Goal: Check status: Check status

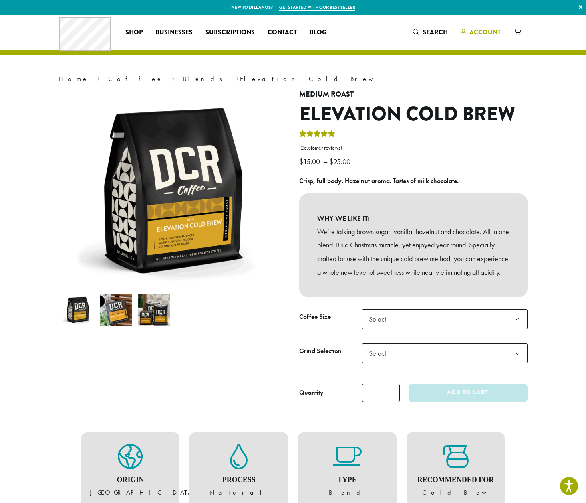
click at [484, 30] on span "Account" at bounding box center [485, 32] width 31 height 9
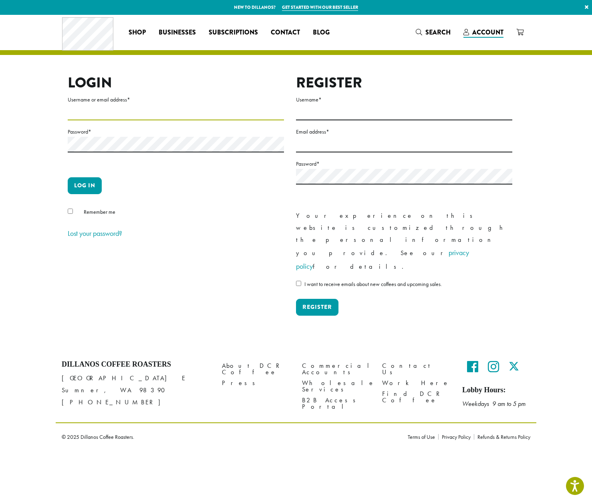
click at [118, 114] on input "Username or email address *" at bounding box center [176, 113] width 216 height 16
type input "**********"
click at [68, 177] on button "Log in" at bounding box center [85, 185] width 34 height 17
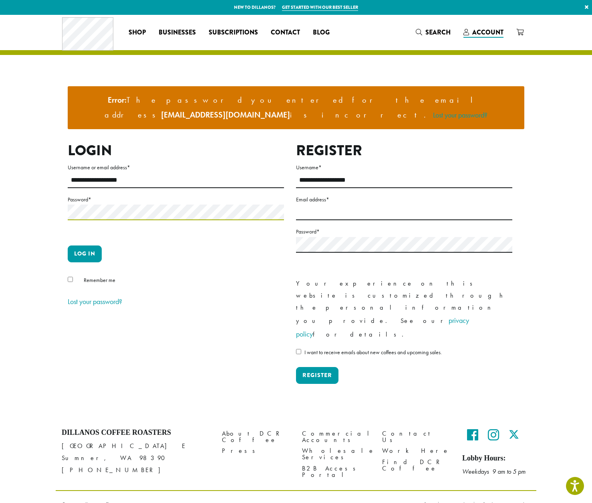
click at [68, 245] on button "Log in" at bounding box center [85, 253] width 34 height 17
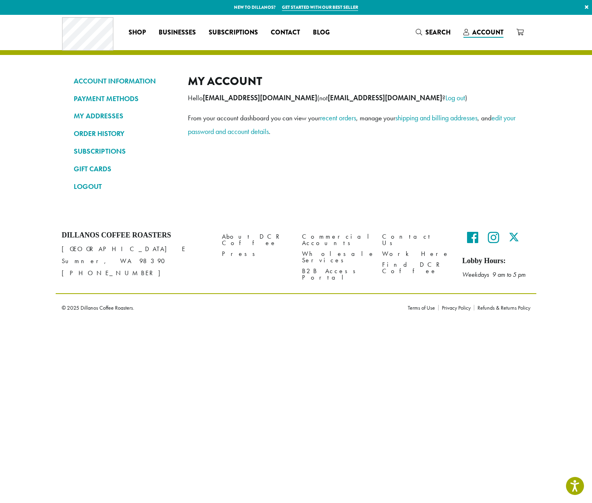
click at [302, 321] on html "Accessibility Screen-Reader Guide, Feedback, and Issue Reporting | New window N…" at bounding box center [296, 160] width 592 height 321
click at [93, 129] on link "ORDER HISTORY" at bounding box center [125, 134] width 102 height 14
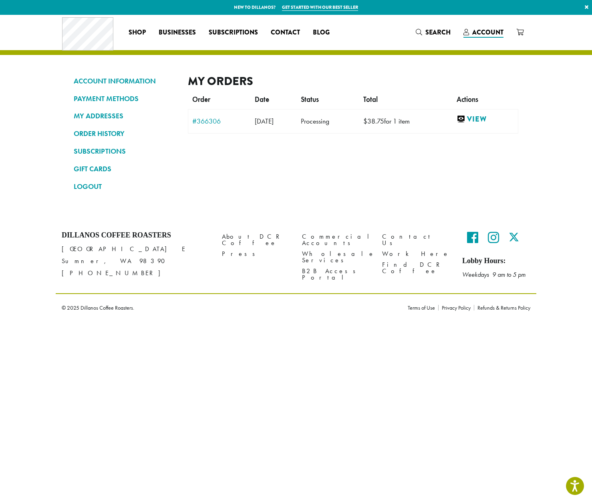
click at [301, 321] on html "Press Alt+1 for screen-reader mode, Alt+0 to cancel Accessibility Screen-Reader…" at bounding box center [296, 160] width 592 height 321
click at [215, 123] on link "#366306" at bounding box center [219, 120] width 54 height 7
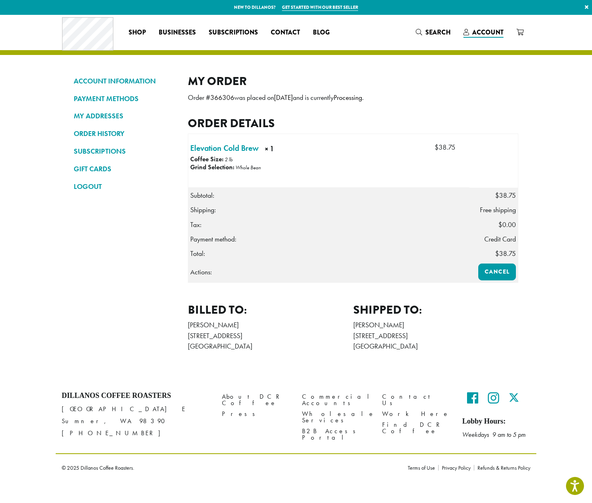
click at [50, 312] on section "ACCOUNT INFORMATION PAYMENT METHODS MY ADDRESSES ORDER HISTORY SUBSCRIPTIONS GI…" at bounding box center [296, 197] width 592 height 364
click at [169, 268] on nav "ACCOUNT INFORMATION PAYMENT METHODS MY ADDRESSES ORDER HISTORY SUBSCRIPTIONS GI…" at bounding box center [125, 216] width 102 height 285
click at [118, 280] on nav "ACCOUNT INFORMATION PAYMENT METHODS MY ADDRESSES ORDER HISTORY SUBSCRIPTIONS GI…" at bounding box center [125, 216] width 102 height 285
click at [542, 336] on section "ACCOUNT INFORMATION PAYMENT METHODS MY ADDRESSES ORDER HISTORY SUBSCRIPTIONS GI…" at bounding box center [296, 197] width 592 height 364
